Goal: Check status: Check status

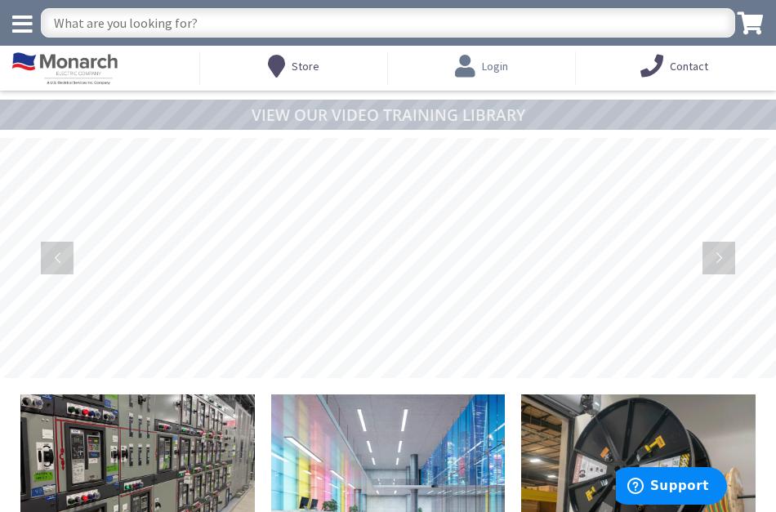
click at [466, 58] on icon at bounding box center [468, 65] width 27 height 29
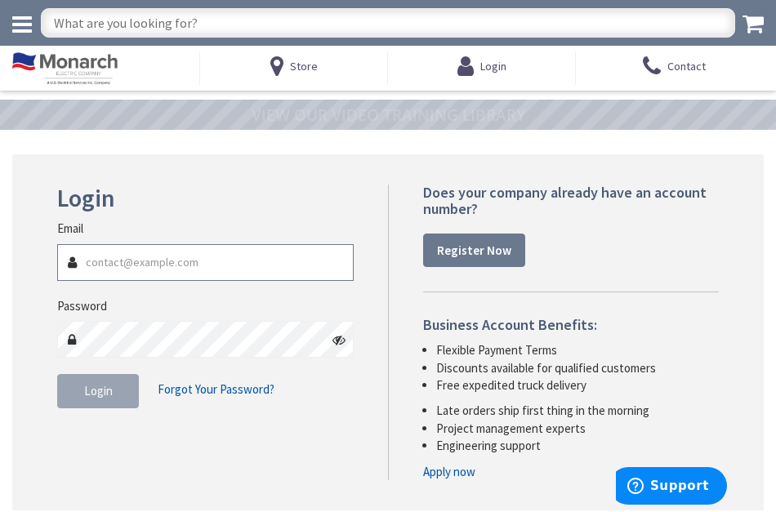
type input "info@albertsonelectric.com"
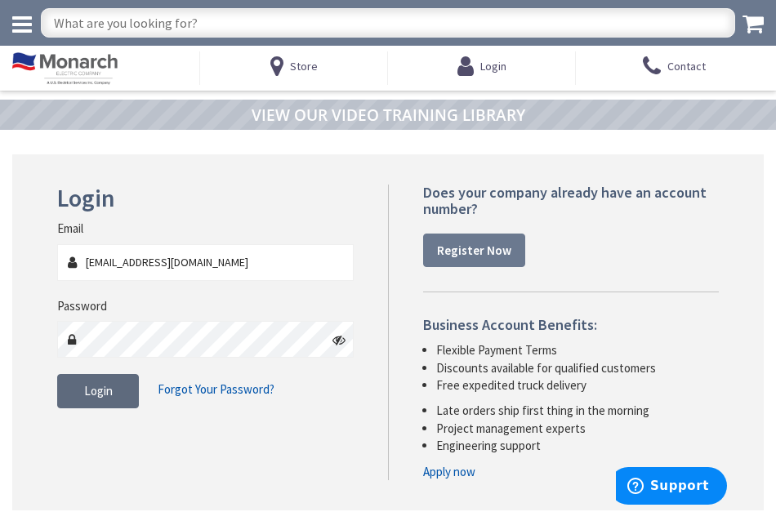
click at [102, 395] on span "Login" at bounding box center [98, 391] width 29 height 16
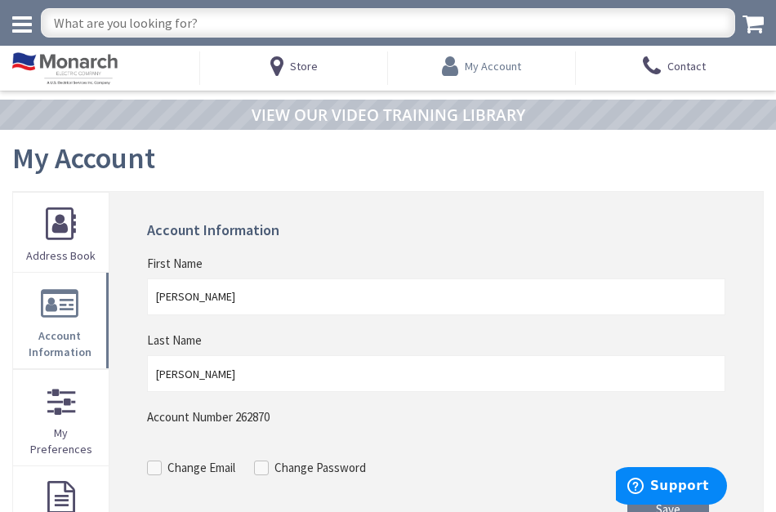
click at [491, 65] on span "My Account" at bounding box center [493, 66] width 56 height 15
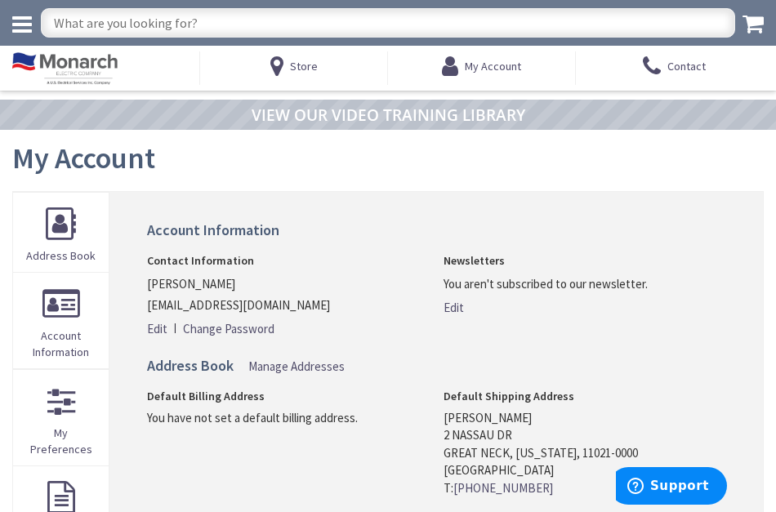
type input "[PERSON_NAME][GEOGRAPHIC_DATA][US_STATE], [GEOGRAPHIC_DATA]"
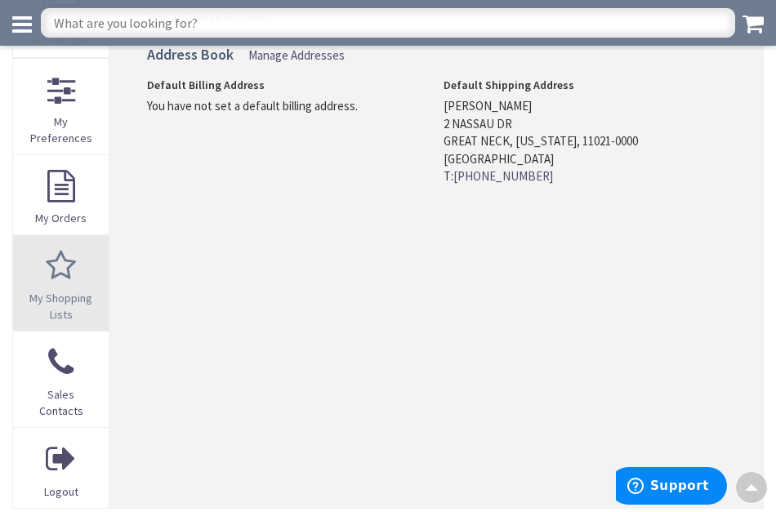
scroll to position [279, 0]
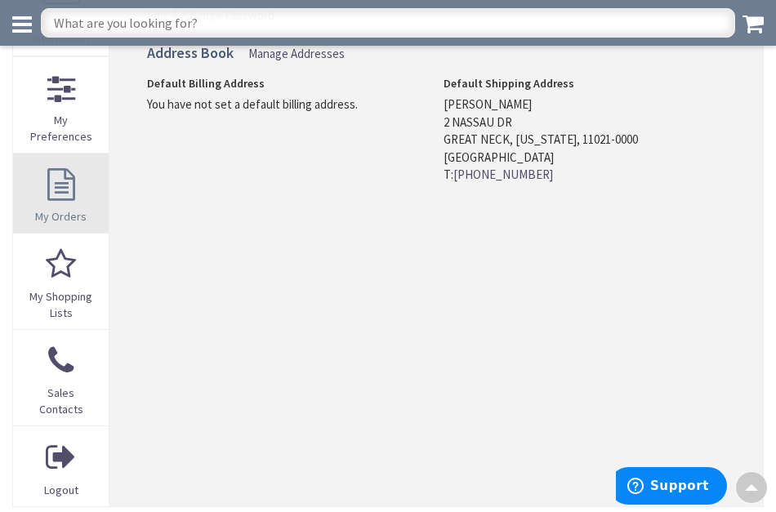
click at [58, 194] on link "My Orders" at bounding box center [61, 193] width 96 height 79
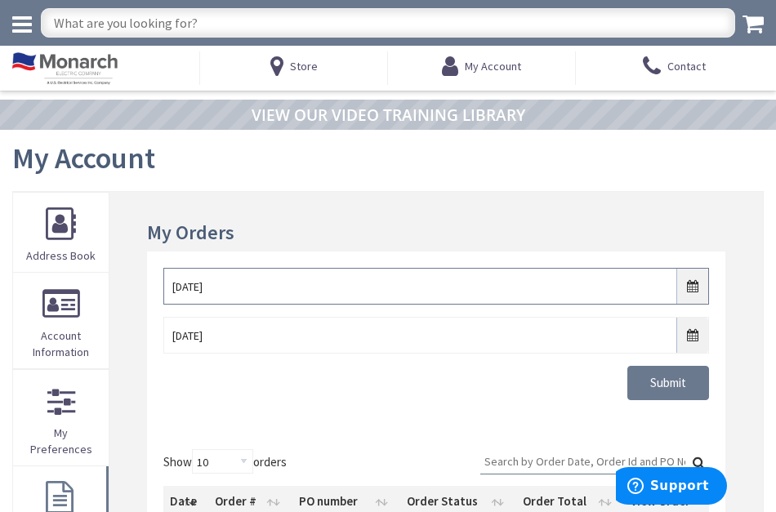
click at [188, 283] on input "9/1/2025" at bounding box center [436, 286] width 546 height 37
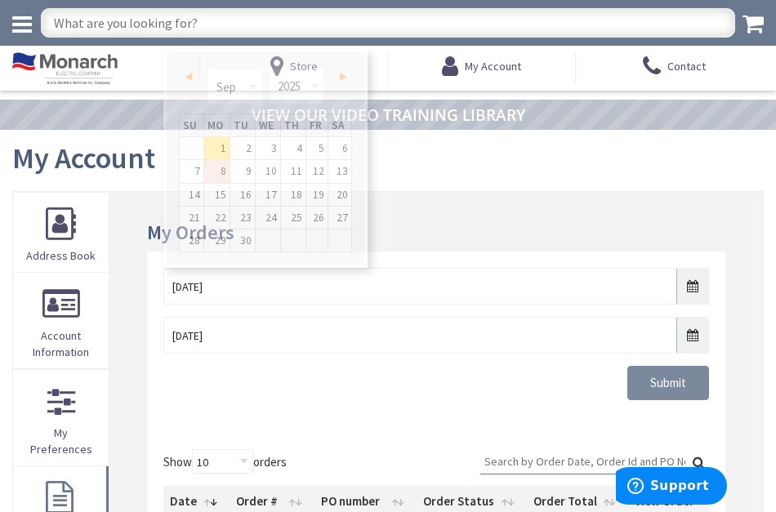
click at [663, 383] on input "Submit" at bounding box center [668, 383] width 82 height 34
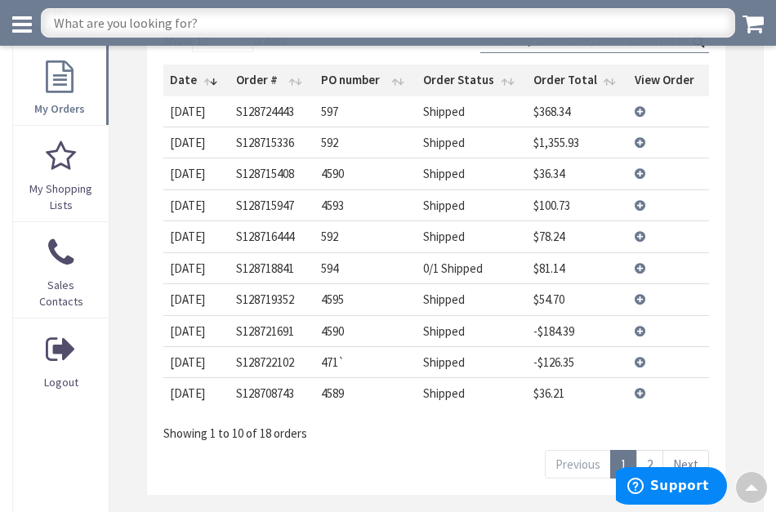
scroll to position [403, 0]
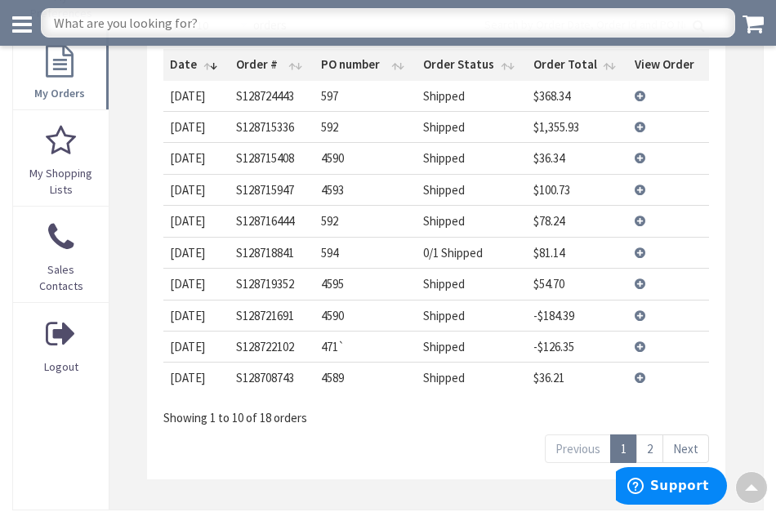
click at [645, 438] on link "2" at bounding box center [649, 449] width 27 height 29
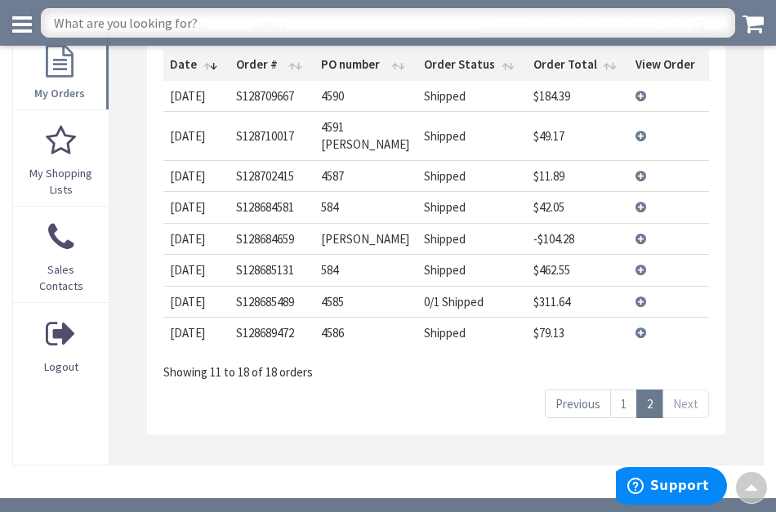
click at [640, 286] on td "View Details" at bounding box center [669, 301] width 81 height 31
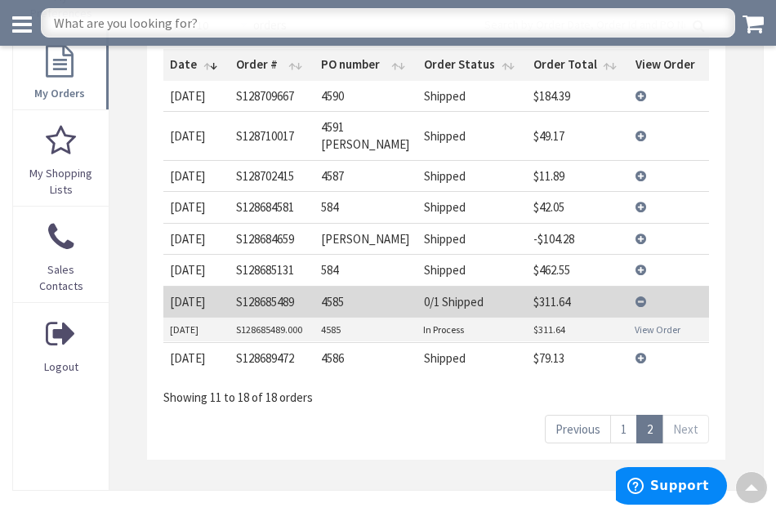
click at [640, 323] on link "View Order" at bounding box center [658, 330] width 46 height 14
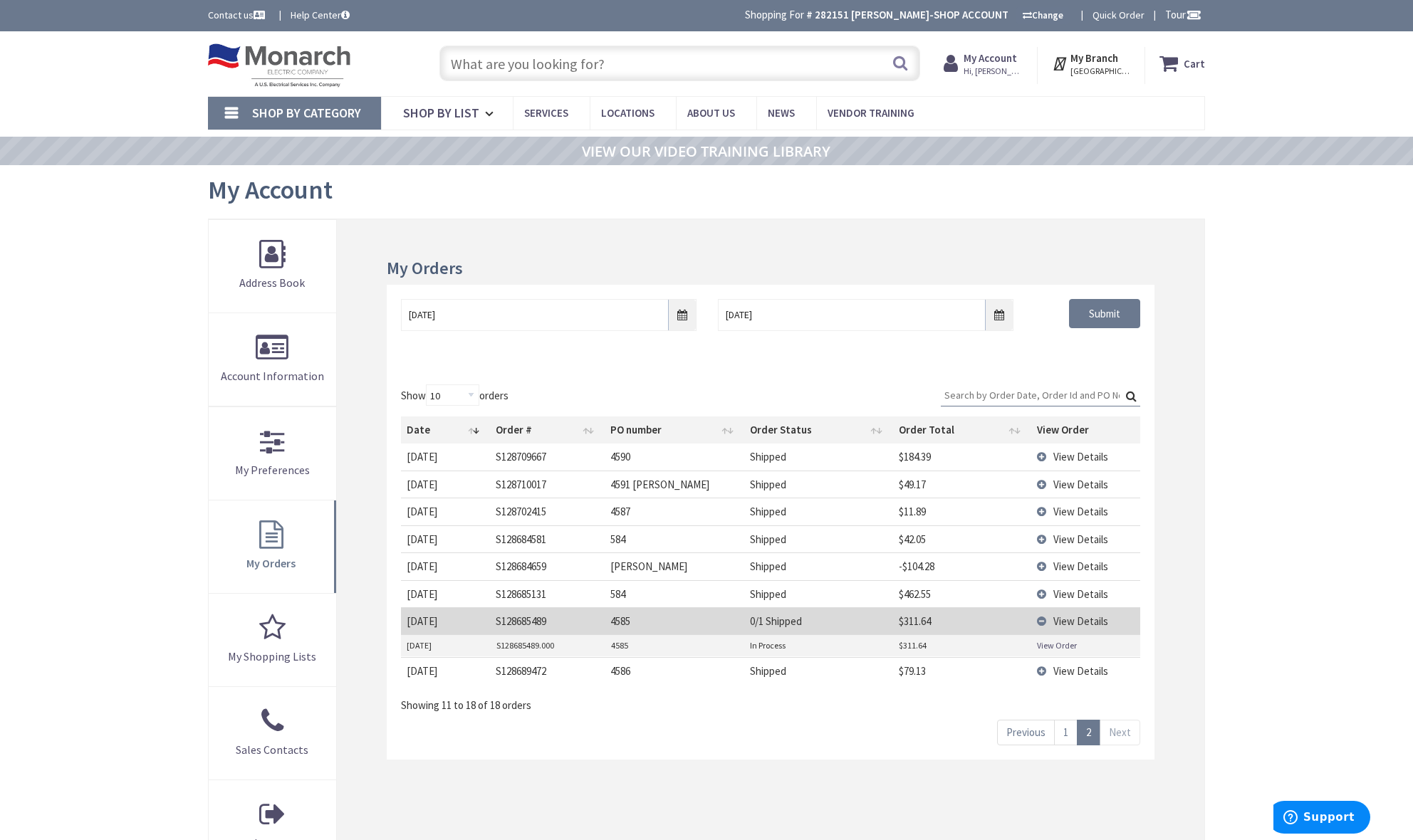
scroll to position [0, 0]
click at [473, 64] on input "text" at bounding box center [679, 63] width 480 height 36
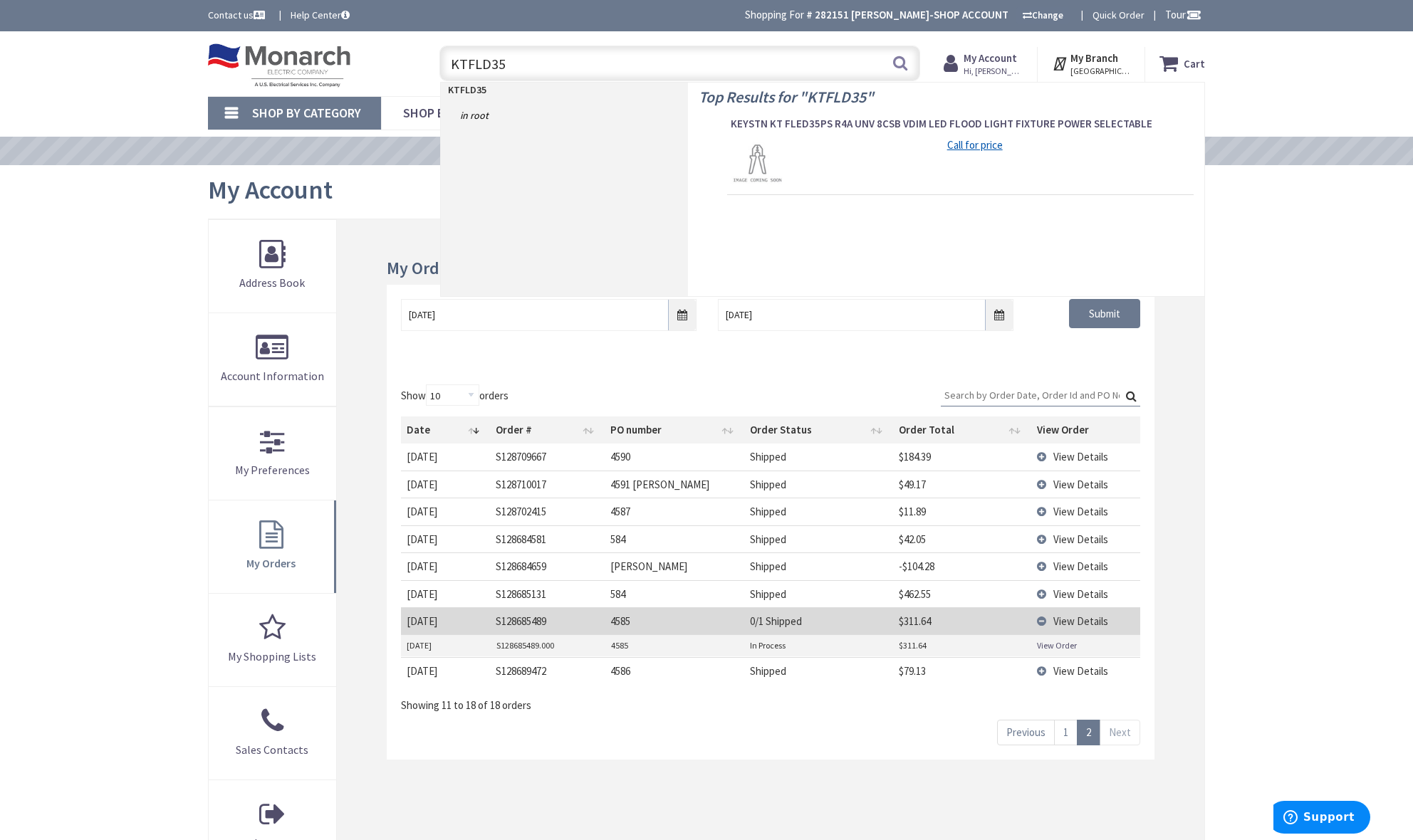
type input "KTFLD35"
click at [676, 143] on link "Call for price" at bounding box center [975, 145] width 56 height 15
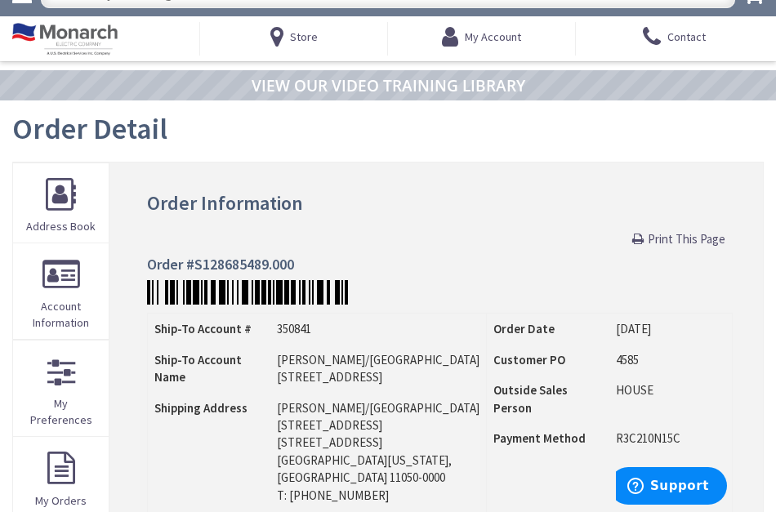
scroll to position [33, 0]
